Goal: Transaction & Acquisition: Download file/media

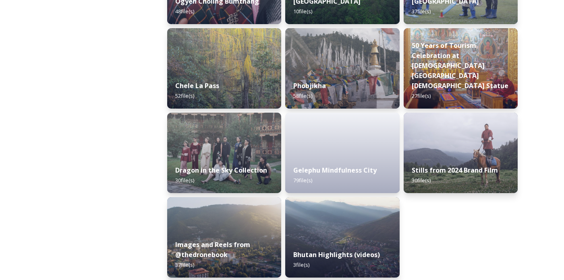
scroll to position [1374, 0]
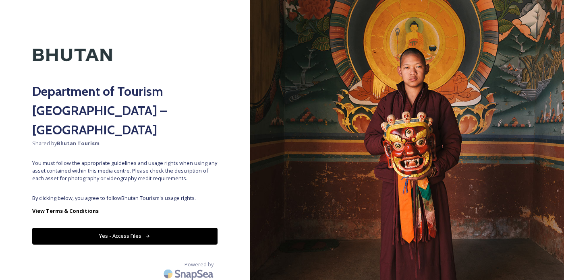
click at [79, 228] on button "Yes - Access Files" at bounding box center [124, 236] width 185 height 17
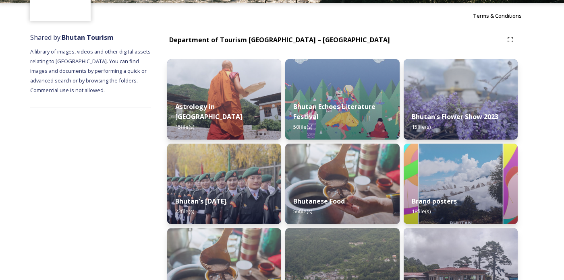
scroll to position [120, 0]
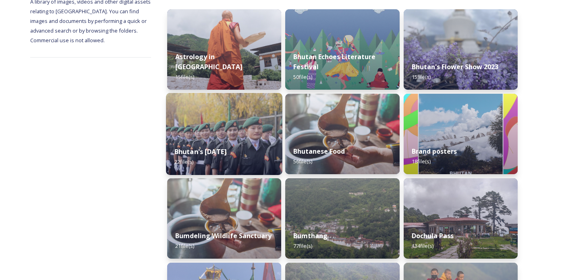
click at [200, 125] on img at bounding box center [224, 134] width 116 height 82
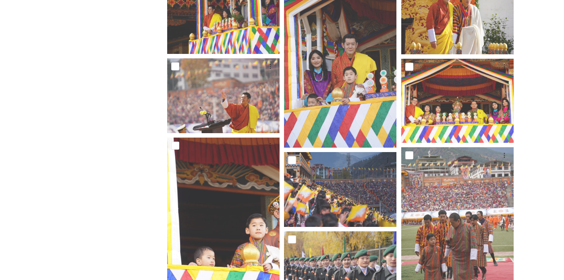
scroll to position [587, 0]
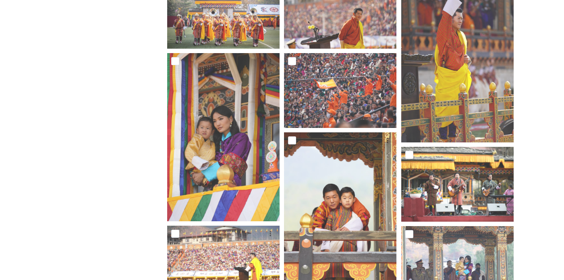
scroll to position [79, 0]
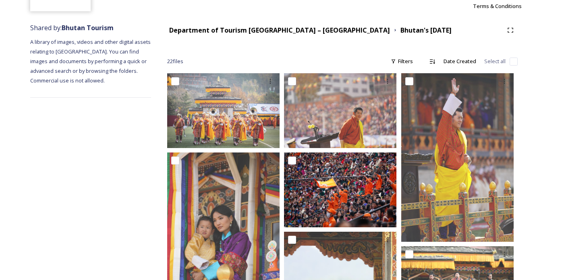
click at [349, 190] on img at bounding box center [340, 190] width 112 height 75
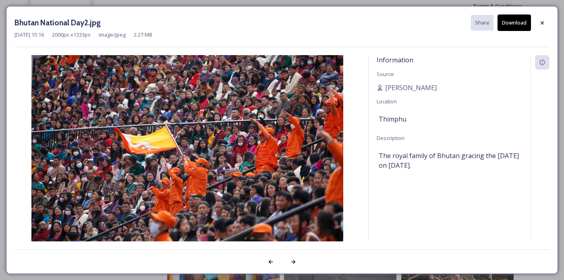
click at [513, 27] on button "Download" at bounding box center [514, 23] width 33 height 17
click at [546, 23] on div at bounding box center [542, 23] width 15 height 15
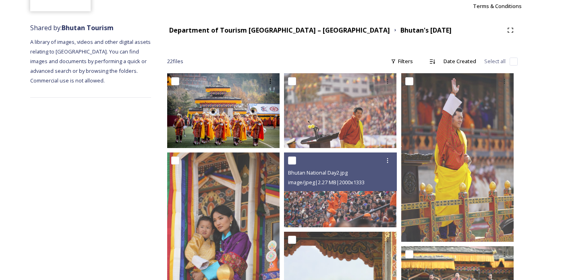
click at [203, 126] on img at bounding box center [223, 110] width 112 height 75
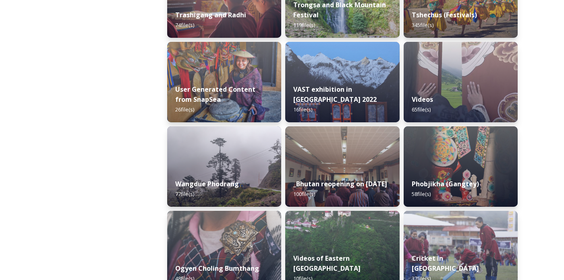
scroll to position [1008, 0]
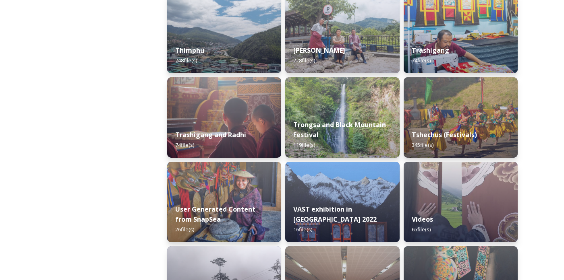
scroll to position [982, 0]
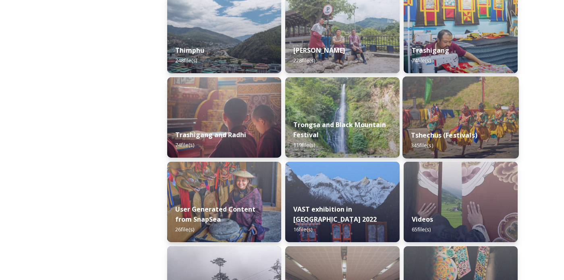
click at [509, 138] on div "Tshechus (Festivals) 345 file(s)" at bounding box center [460, 140] width 116 height 37
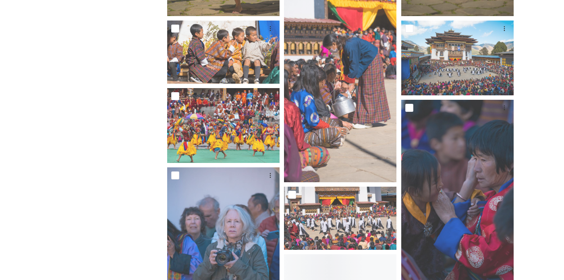
scroll to position [471, 0]
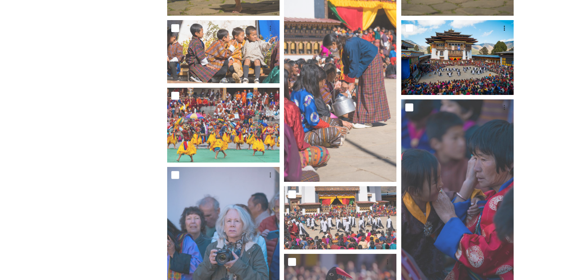
click at [481, 78] on img at bounding box center [457, 57] width 112 height 75
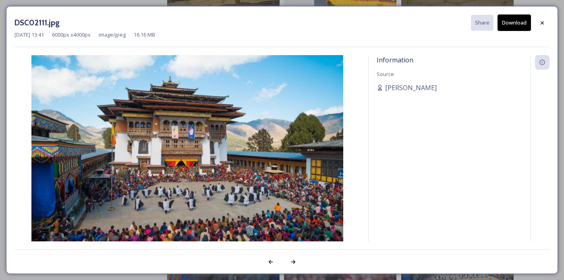
click at [515, 24] on button "Download" at bounding box center [514, 23] width 33 height 17
click at [546, 23] on div at bounding box center [542, 23] width 15 height 15
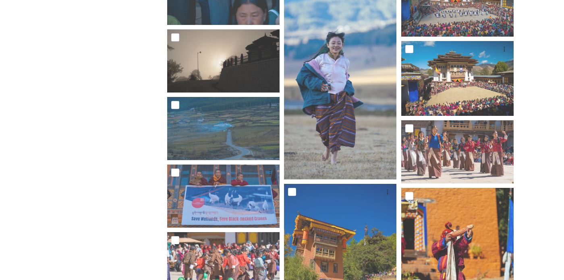
scroll to position [665, 0]
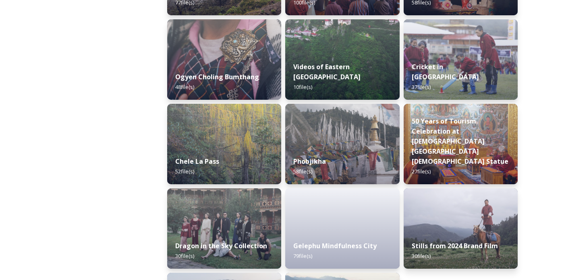
scroll to position [1350, 0]
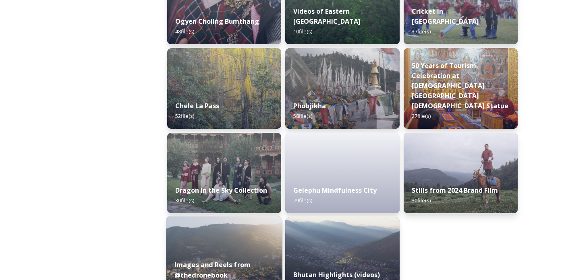
click at [190, 250] on img at bounding box center [224, 258] width 116 height 82
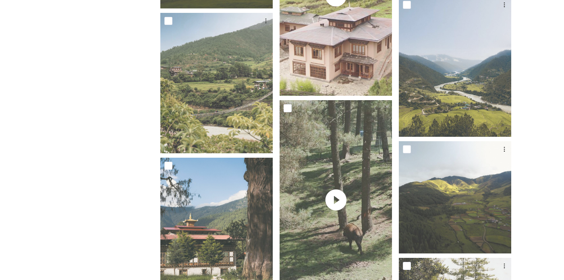
scroll to position [1487, 0]
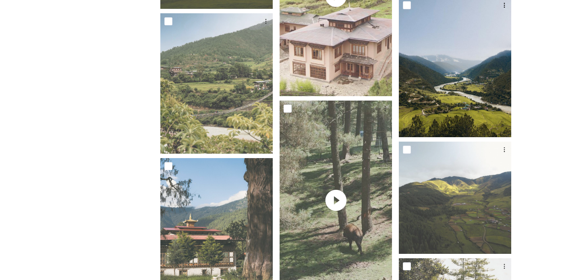
click at [479, 100] on img at bounding box center [455, 67] width 112 height 141
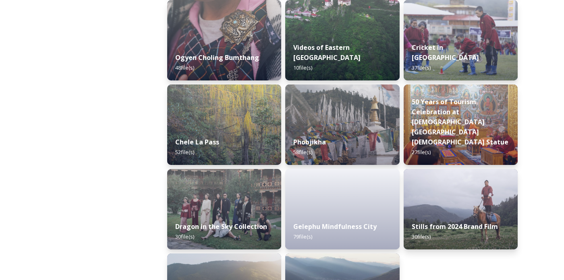
scroll to position [1350, 0]
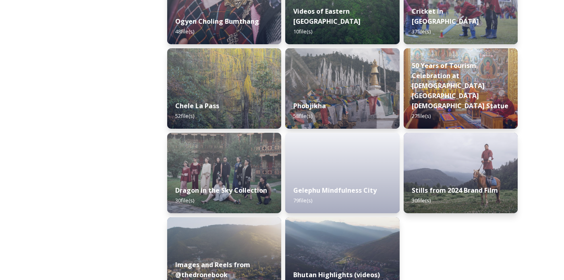
click at [350, 257] on img at bounding box center [342, 258] width 114 height 81
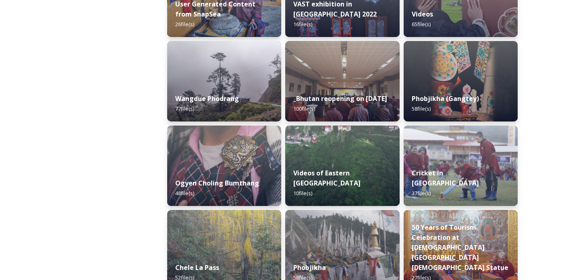
scroll to position [1350, 0]
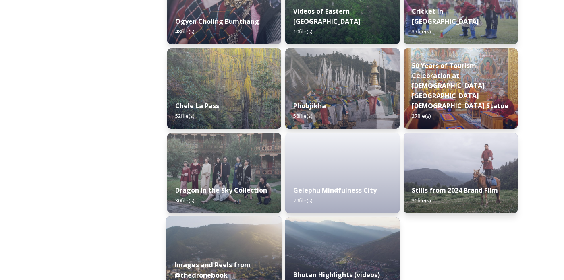
click at [253, 258] on div "Images and Reels from @thedronebook 37 file(s)" at bounding box center [224, 275] width 116 height 47
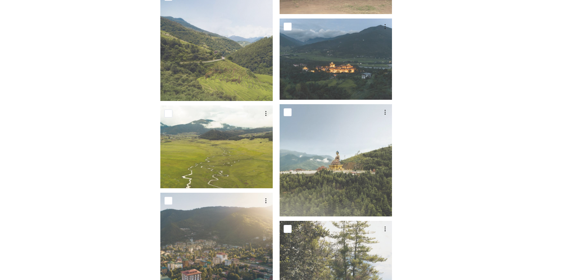
scroll to position [1986, 0]
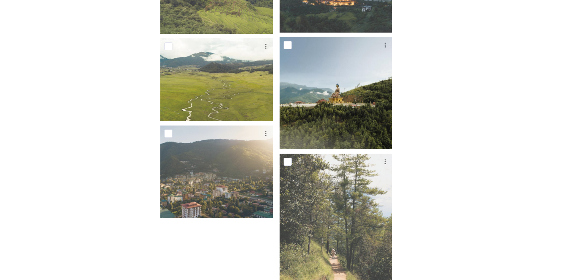
click at [315, 105] on img at bounding box center [336, 93] width 112 height 112
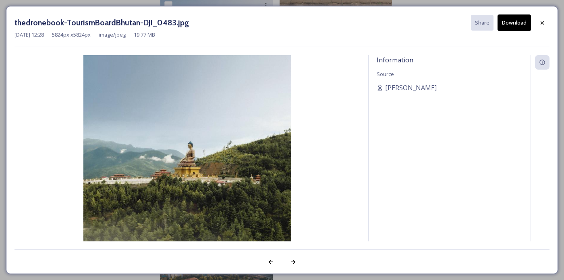
click at [517, 22] on button "Download" at bounding box center [514, 23] width 33 height 17
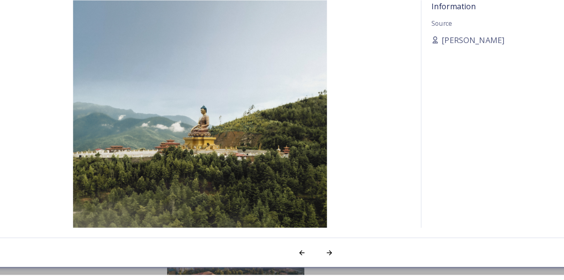
scroll to position [1910, 0]
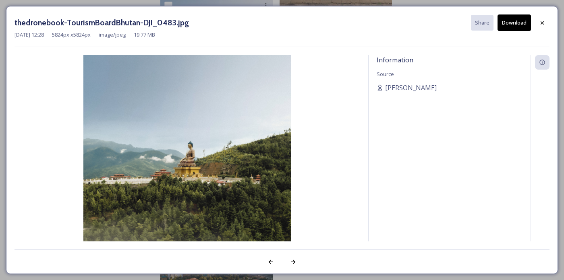
click at [519, 23] on button "Download" at bounding box center [514, 23] width 33 height 17
click at [520, 23] on button "Download" at bounding box center [514, 23] width 33 height 17
click at [547, 22] on div at bounding box center [542, 23] width 15 height 15
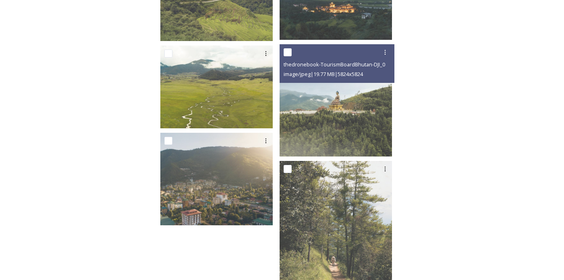
scroll to position [1986, 0]
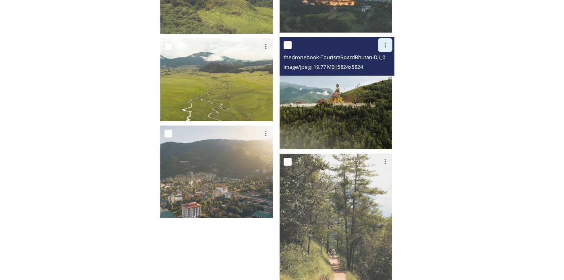
click at [389, 43] on div at bounding box center [385, 45] width 15 height 15
click at [382, 75] on span "Download" at bounding box center [375, 79] width 25 height 8
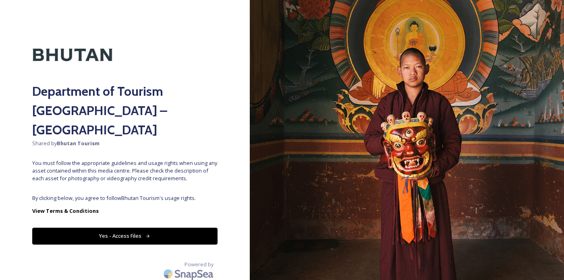
click at [73, 228] on button "Yes - Access Files" at bounding box center [124, 236] width 185 height 17
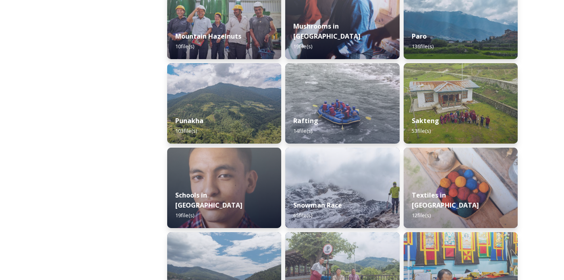
scroll to position [1350, 0]
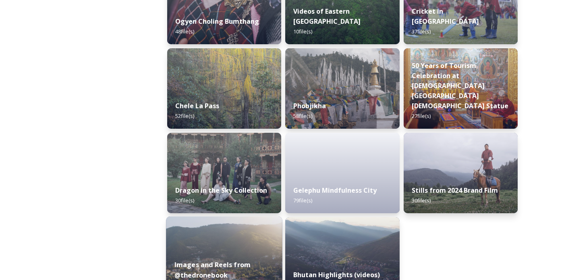
click at [234, 253] on div "Images and Reels from @thedronebook 37 file(s)" at bounding box center [224, 275] width 116 height 47
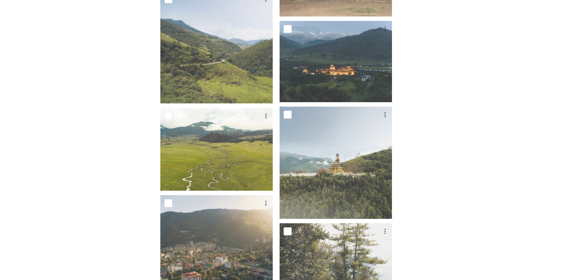
scroll to position [1917, 0]
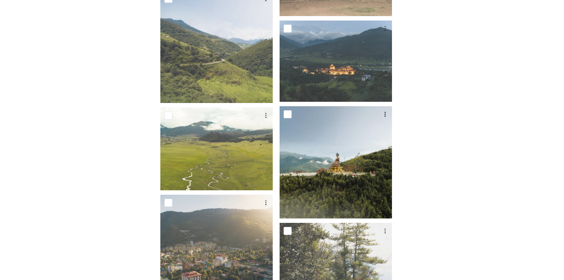
click at [371, 184] on img at bounding box center [336, 162] width 112 height 112
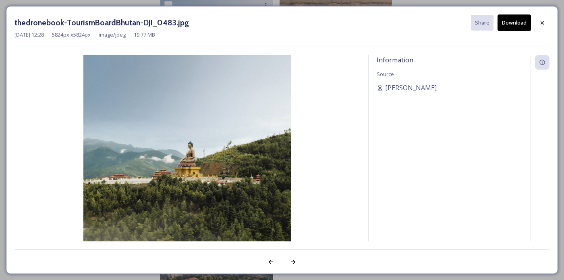
click at [515, 24] on button "Download" at bounding box center [514, 23] width 33 height 17
